Goal: Navigation & Orientation: Find specific page/section

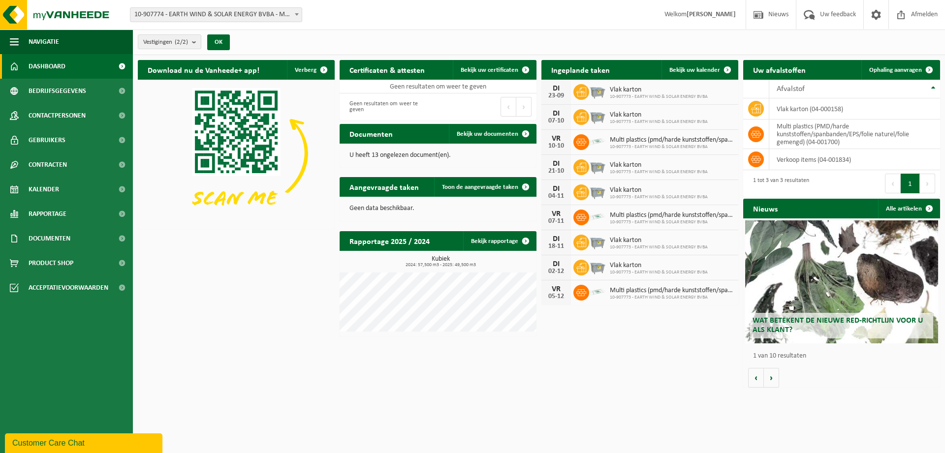
click at [626, 98] on span "10-907773 - EARTH WIND & SOLAR ENERGY BVBA" at bounding box center [659, 97] width 98 height 6
click at [789, 422] on html "Vestiging: 10-907774 - EARTH WIND & SOLAR ENERGY BVBA - MERCHTEM 10-907773 - EA…" at bounding box center [472, 226] width 945 height 453
click at [626, 91] on span "Vlak karton" at bounding box center [659, 90] width 98 height 8
click at [556, 88] on div "DI" at bounding box center [556, 89] width 20 height 8
click at [584, 92] on icon at bounding box center [581, 92] width 10 height 9
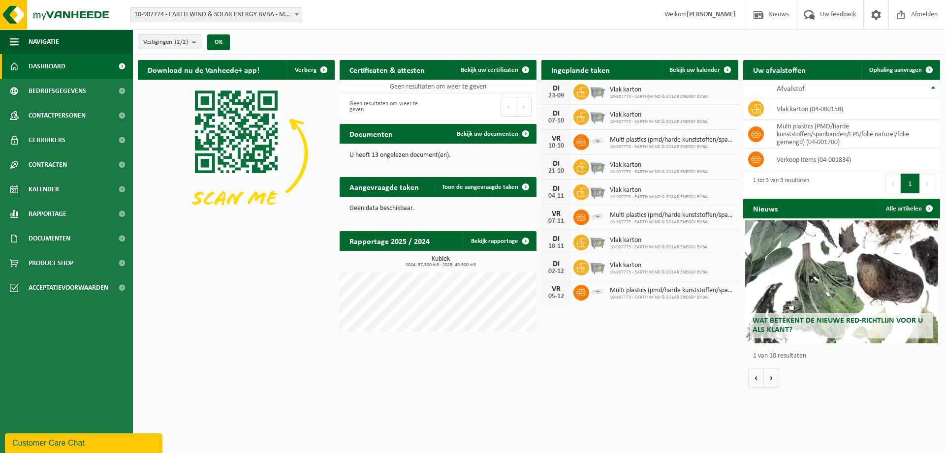
click at [649, 94] on span "10-907773 - EARTH WIND & SOLAR ENERGY BVBA" at bounding box center [659, 97] width 98 height 6
click at [839, 13] on span "Uw feedback" at bounding box center [837, 14] width 41 height 29
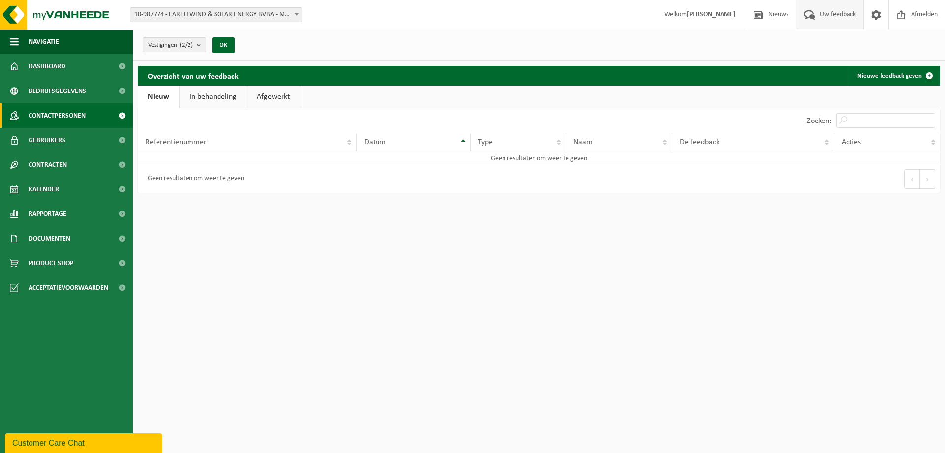
click at [83, 114] on span "Contactpersonen" at bounding box center [57, 115] width 57 height 25
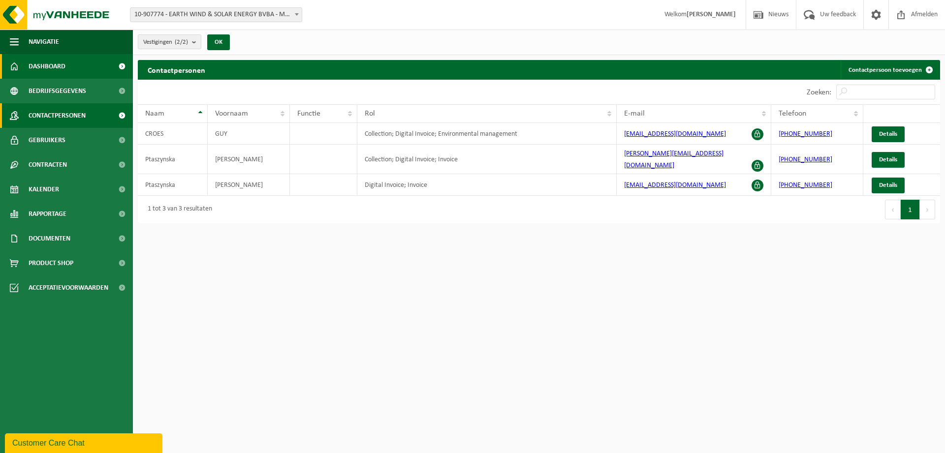
click at [65, 64] on span "Dashboard" at bounding box center [47, 66] width 37 height 25
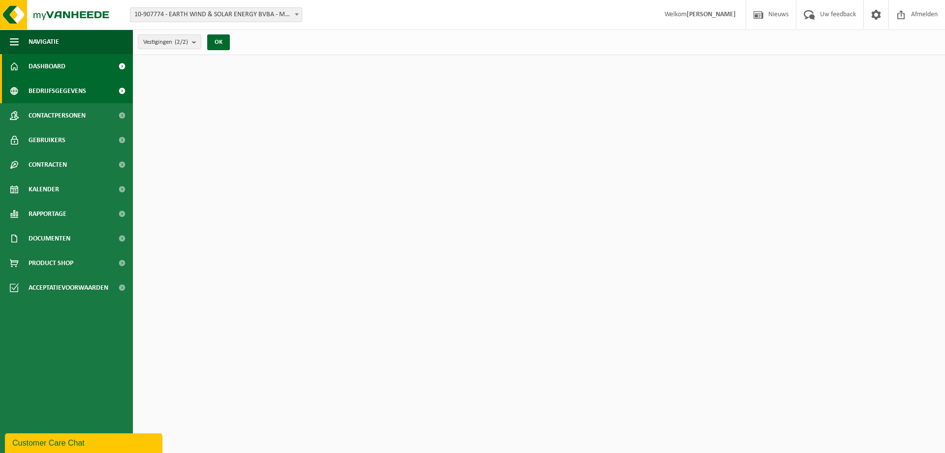
click at [63, 90] on span "Bedrijfsgegevens" at bounding box center [58, 91] width 58 height 25
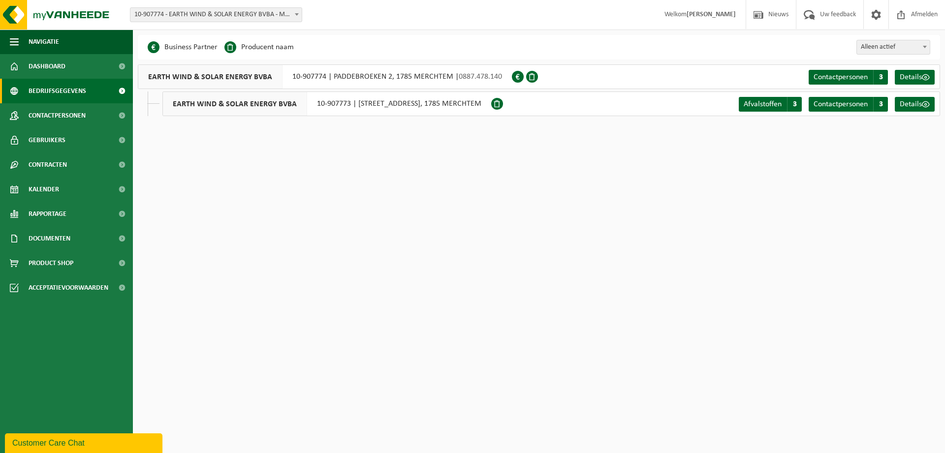
click at [62, 91] on span "Bedrijfsgegevens" at bounding box center [58, 91] width 58 height 25
click at [47, 186] on span "Kalender" at bounding box center [44, 189] width 31 height 25
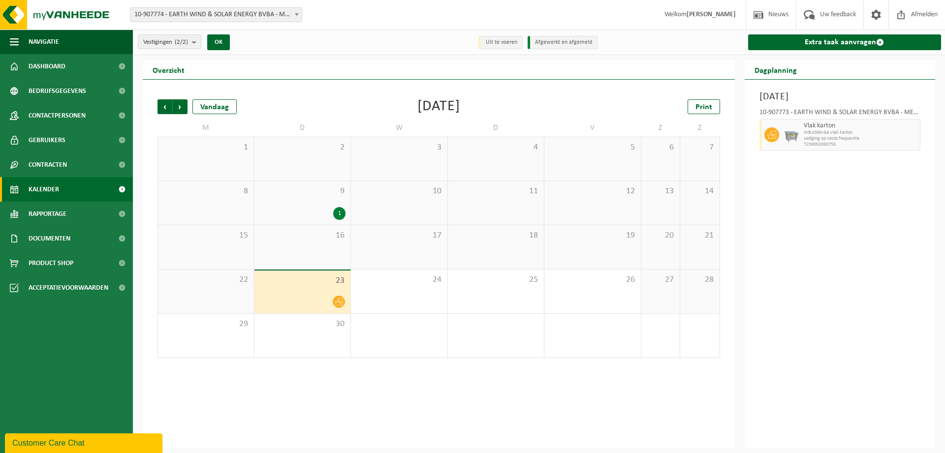
click at [333, 212] on div "1" at bounding box center [302, 213] width 87 height 13
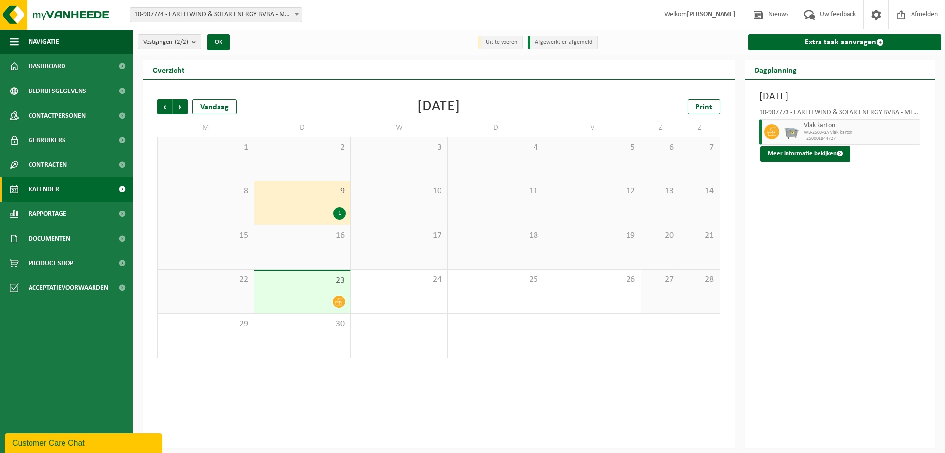
drag, startPoint x: 310, startPoint y: 216, endPoint x: 331, endPoint y: 216, distance: 21.2
click at [310, 216] on div "1" at bounding box center [302, 213] width 87 height 13
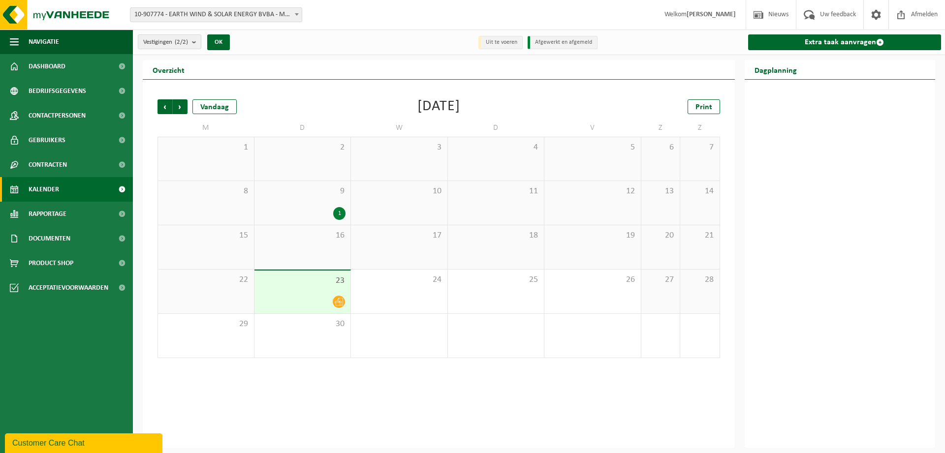
click at [53, 188] on span "Kalender" at bounding box center [44, 189] width 31 height 25
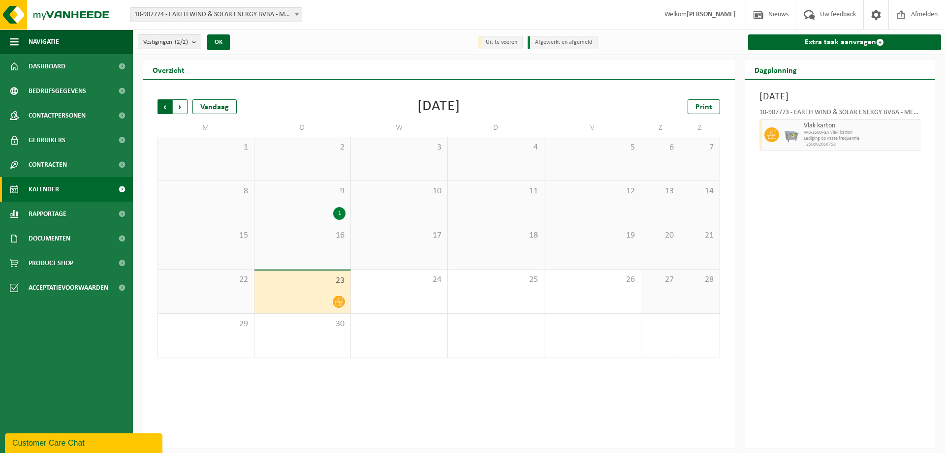
click at [180, 107] on span "Volgende" at bounding box center [180, 106] width 15 height 15
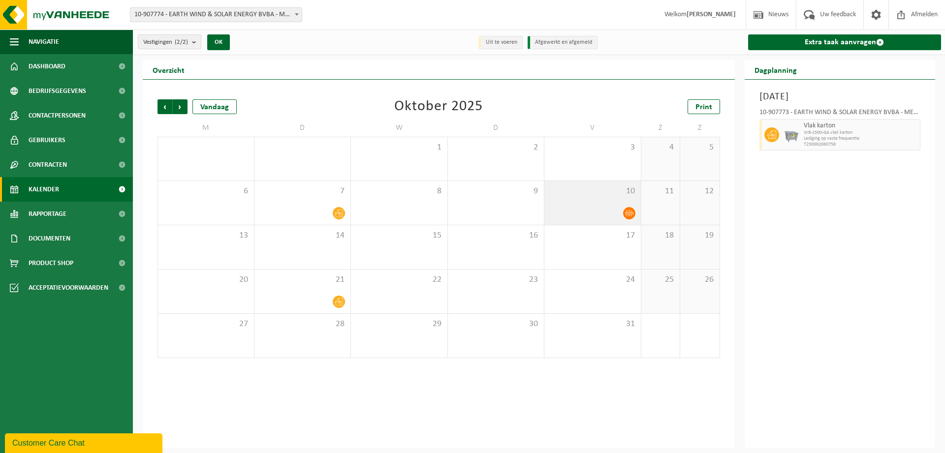
click at [629, 209] on icon at bounding box center [629, 213] width 8 height 8
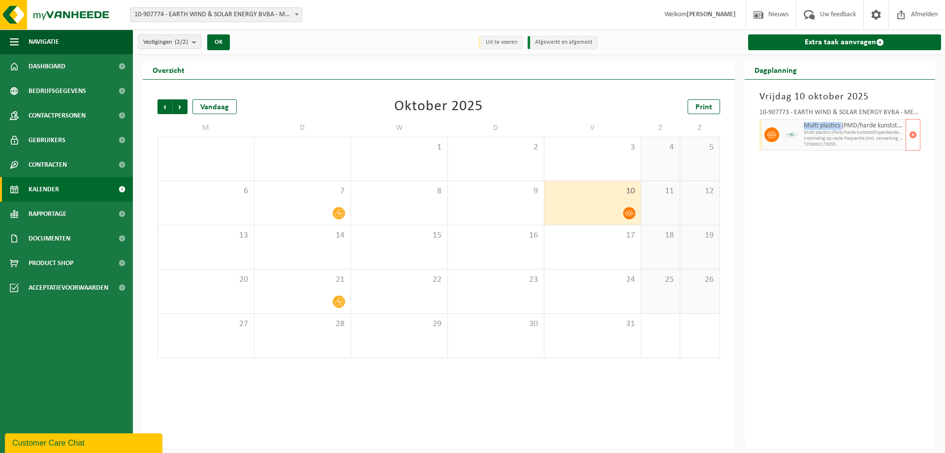
drag, startPoint x: 842, startPoint y: 127, endPoint x: 804, endPoint y: 128, distance: 37.4
click at [804, 128] on span "Multi plastics (PMD/harde kunststoffen/spanbanden/EPS/folie naturel/folie gemen…" at bounding box center [854, 126] width 100 height 8
copy span "Multi plastics"
